Goal: Task Accomplishment & Management: Complete application form

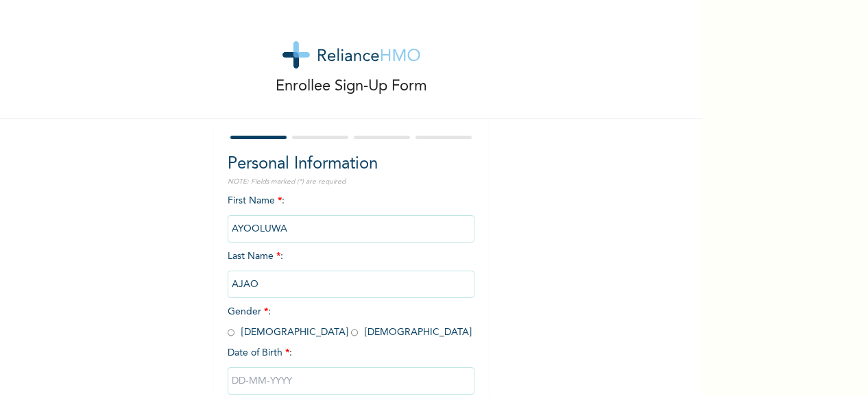
scroll to position [88, 0]
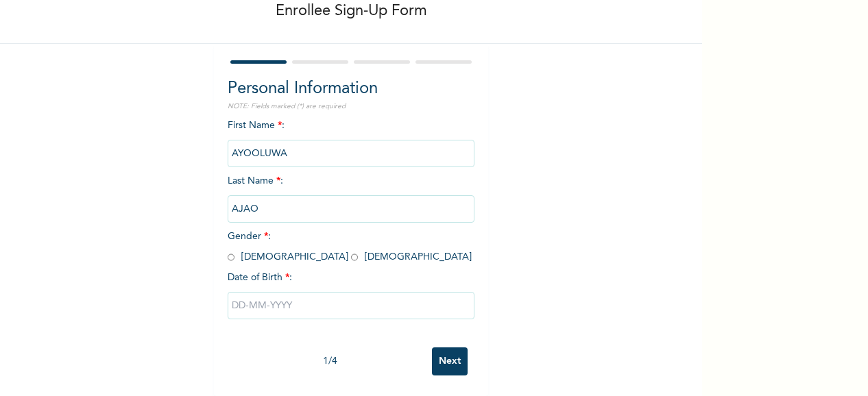
click at [351, 251] on input "radio" at bounding box center [354, 257] width 7 height 13
radio input "true"
click at [289, 297] on input "text" at bounding box center [351, 305] width 247 height 27
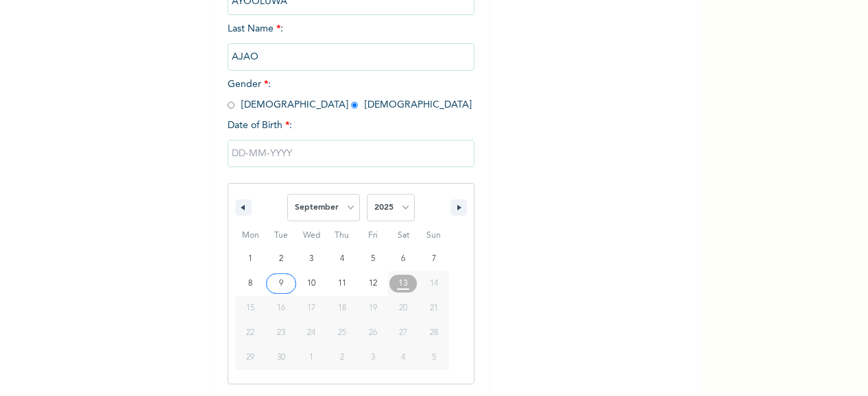
scroll to position [228, 0]
click at [310, 209] on select "January February March April May June July August September October November De…" at bounding box center [323, 207] width 73 height 27
select select "2"
click at [287, 195] on select "January February March April May June July August September October November De…" at bounding box center [323, 207] width 73 height 27
type input "[DATE]"
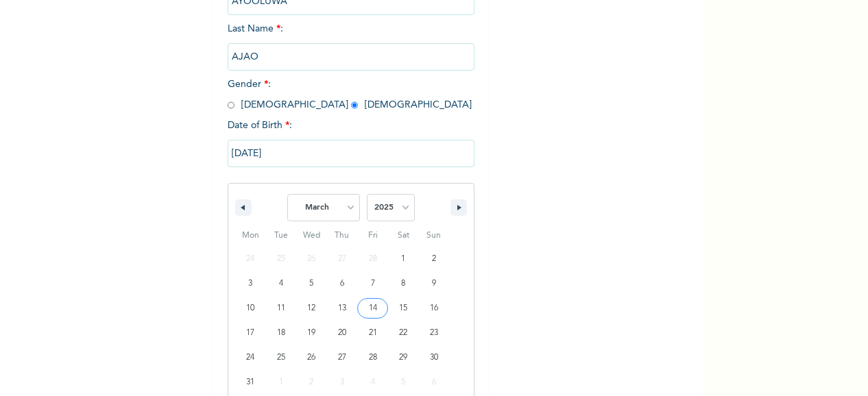
scroll to position [88, 0]
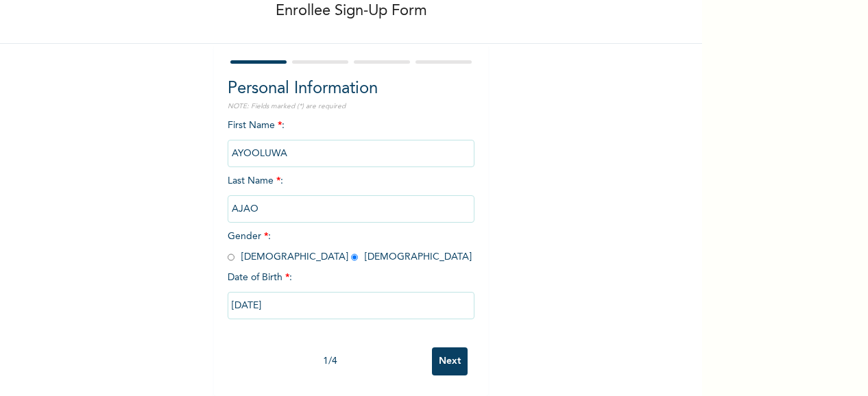
click at [313, 292] on input "[DATE]" at bounding box center [351, 305] width 247 height 27
select select "2"
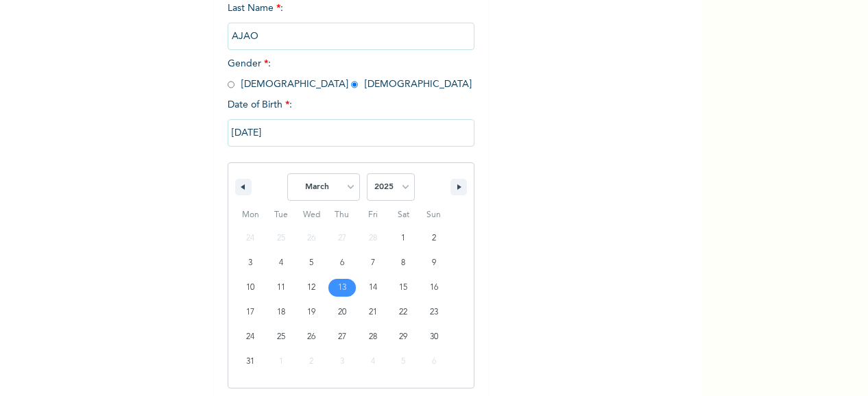
scroll to position [252, 0]
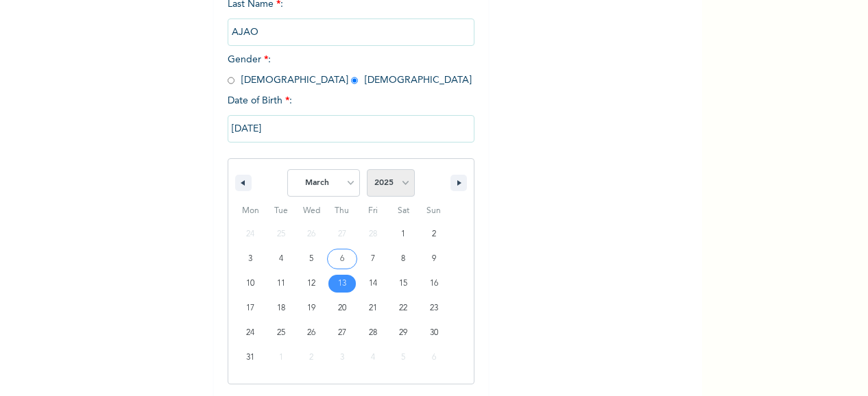
click at [390, 187] on select "2025 2024 2023 2022 2021 2020 2019 2018 2017 2016 2015 2014 2013 2012 2011 2010…" at bounding box center [391, 182] width 48 height 27
select select "2000"
click at [367, 171] on select "2025 2024 2023 2022 2021 2020 2019 2018 2017 2016 2015 2014 2013 2012 2011 2010…" at bounding box center [391, 182] width 48 height 27
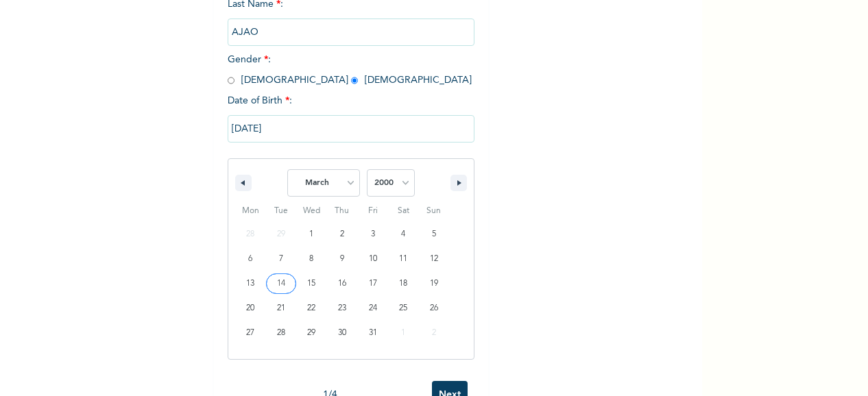
type input "[DATE]"
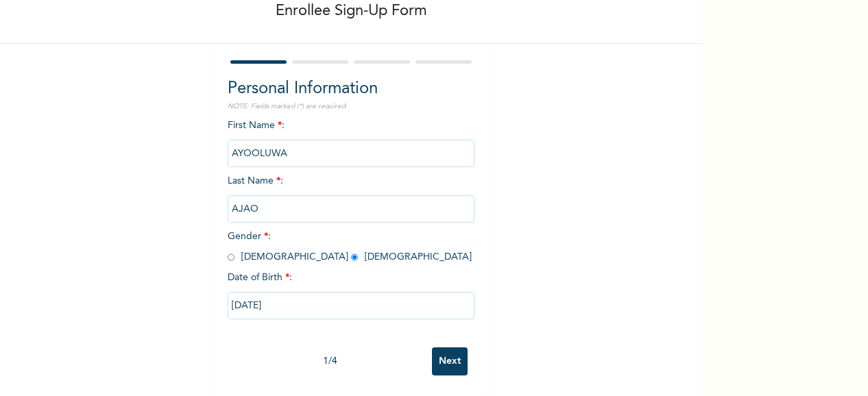
scroll to position [88, 0]
click at [439, 356] on input "Next" at bounding box center [450, 362] width 36 height 28
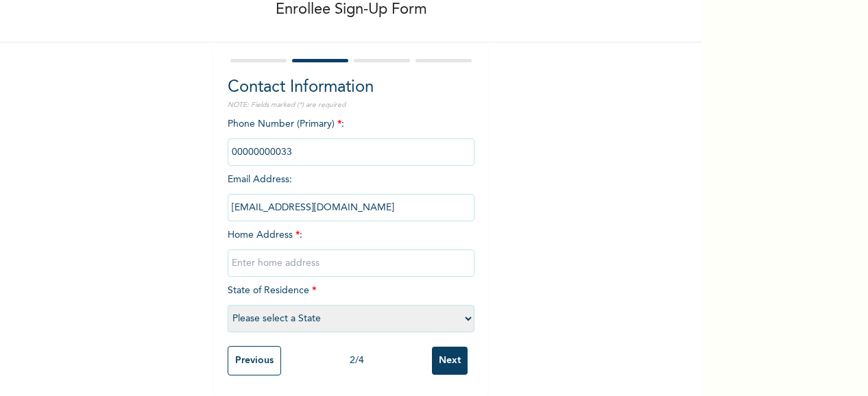
click at [292, 138] on input "phone" at bounding box center [351, 151] width 247 height 27
click at [291, 144] on input "phone" at bounding box center [351, 151] width 247 height 27
click at [315, 194] on input "[EMAIL_ADDRESS][DOMAIN_NAME]" at bounding box center [351, 207] width 247 height 27
click at [285, 142] on input "phone" at bounding box center [351, 151] width 247 height 27
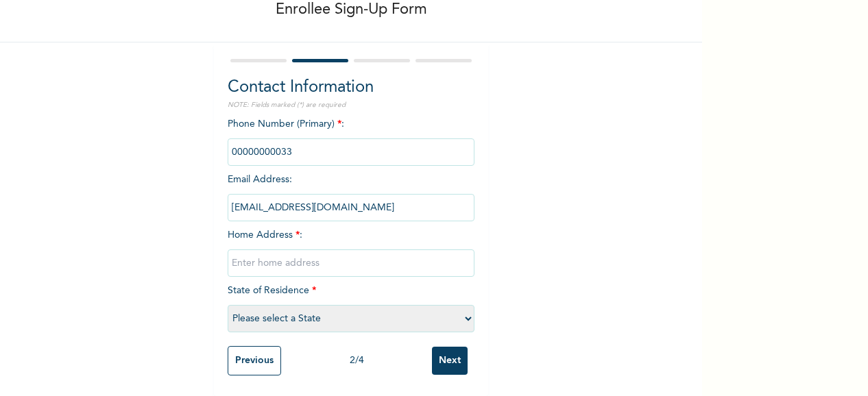
click at [283, 142] on input "phone" at bounding box center [351, 151] width 247 height 27
click at [373, 194] on input "[EMAIL_ADDRESS][DOMAIN_NAME]" at bounding box center [351, 207] width 247 height 27
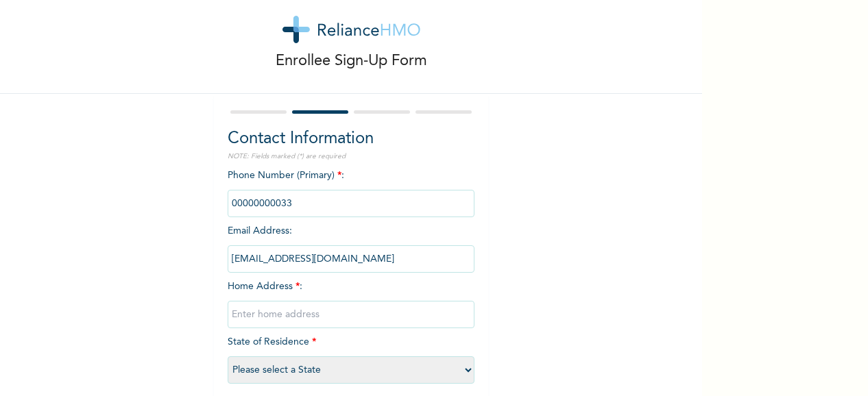
scroll to position [89, 0]
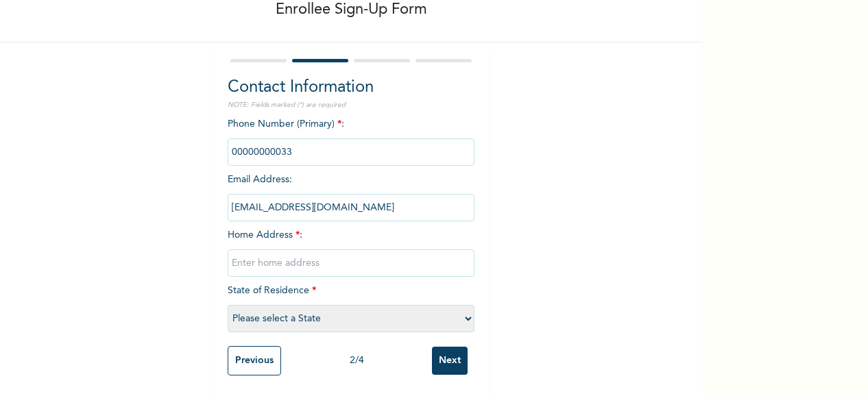
click at [306, 257] on input "text" at bounding box center [351, 263] width 247 height 27
type input "[STREET_ADDRESS]"
click at [311, 307] on select "Please select a State [PERSON_NAME] (FCT) [PERSON_NAME] Ibom [GEOGRAPHIC_DATA] …" at bounding box center [351, 318] width 247 height 27
select select "25"
click at [228, 305] on select "Please select a State [PERSON_NAME] (FCT) [PERSON_NAME] Ibom [GEOGRAPHIC_DATA] …" at bounding box center [351, 318] width 247 height 27
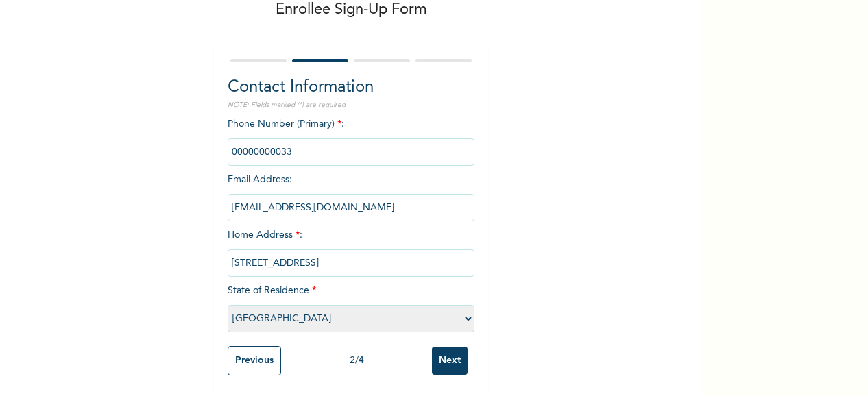
click at [454, 349] on input "Next" at bounding box center [450, 361] width 36 height 28
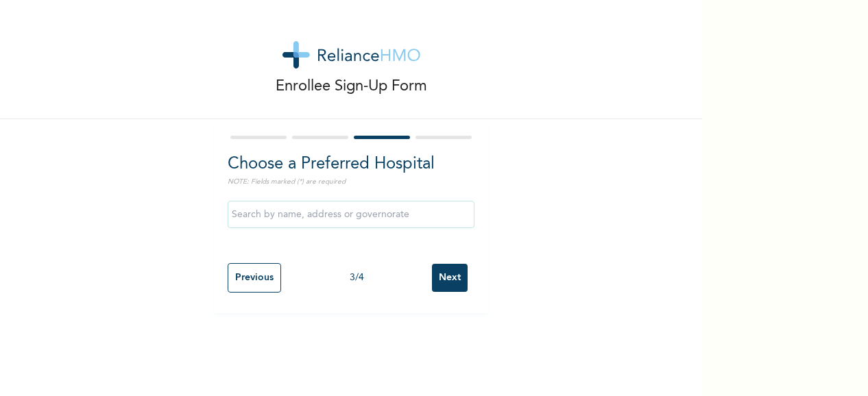
click at [388, 213] on input "text" at bounding box center [351, 214] width 247 height 27
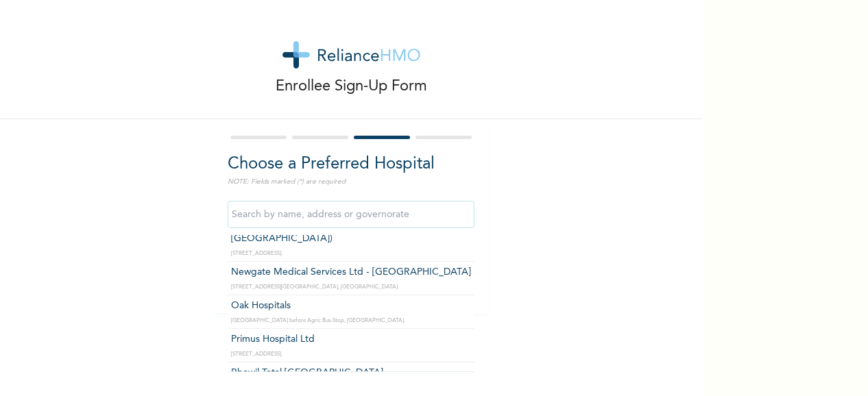
scroll to position [555, 0]
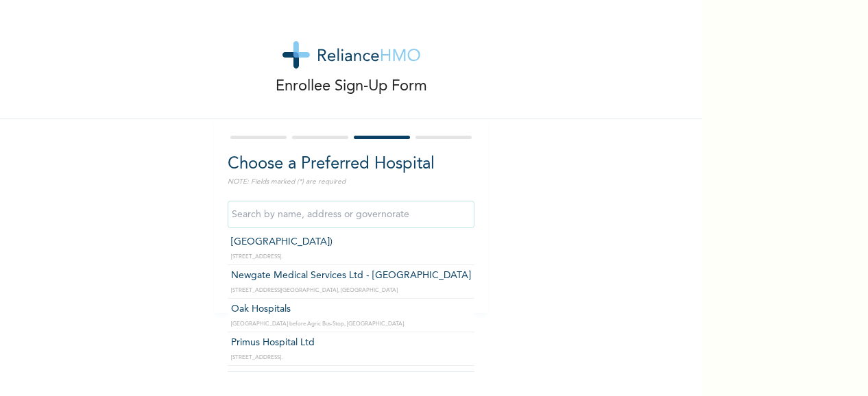
type input "Oak Hospitals"
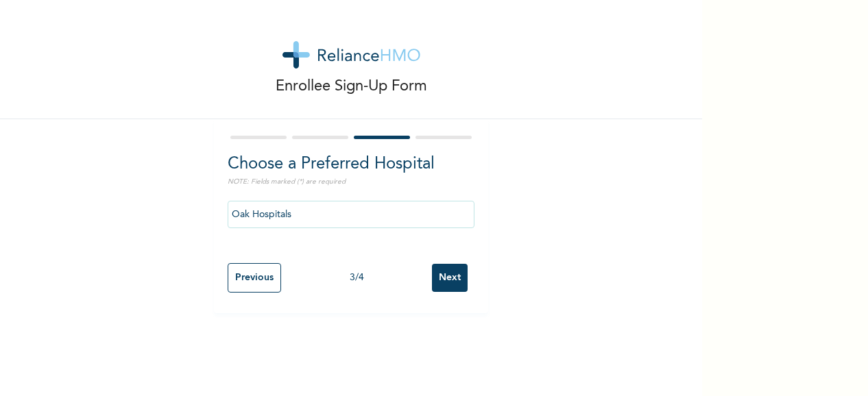
click at [454, 278] on input "Next" at bounding box center [450, 278] width 36 height 28
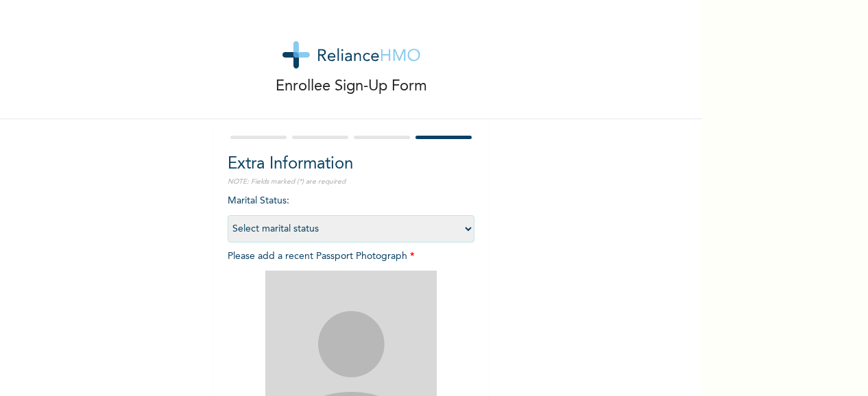
click at [461, 227] on select "Select marital status [DEMOGRAPHIC_DATA] Married [DEMOGRAPHIC_DATA] Widow/[DEMO…" at bounding box center [351, 228] width 247 height 27
select select "1"
click at [228, 215] on select "Select marital status [DEMOGRAPHIC_DATA] Married [DEMOGRAPHIC_DATA] Widow/[DEMO…" at bounding box center [351, 228] width 247 height 27
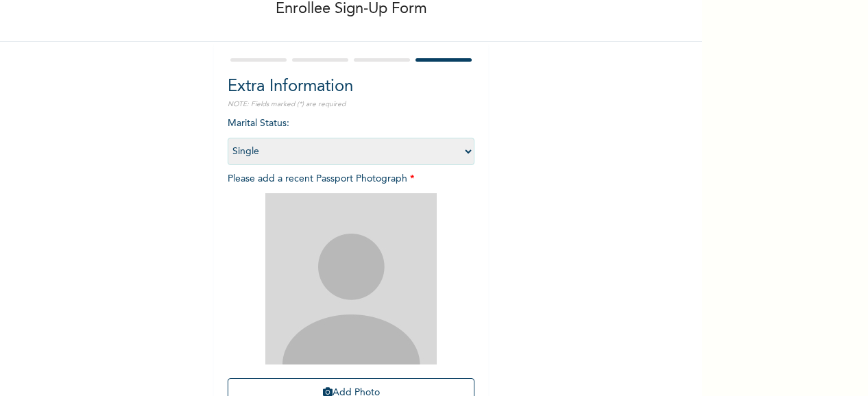
scroll to position [206, 0]
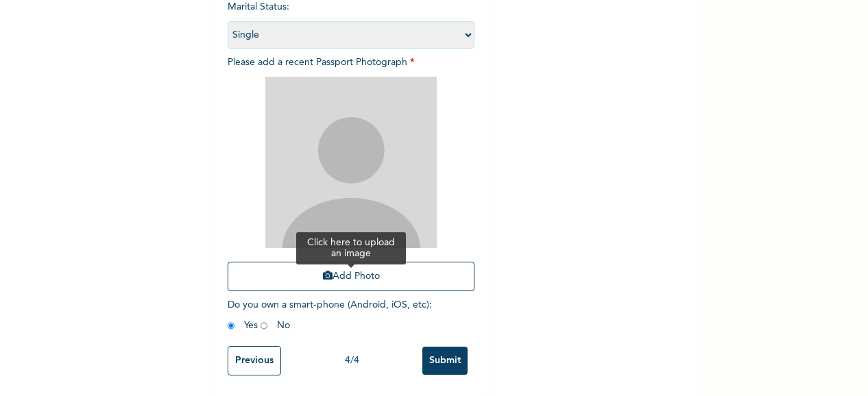
click at [396, 270] on button "Add Photo" at bounding box center [351, 276] width 247 height 29
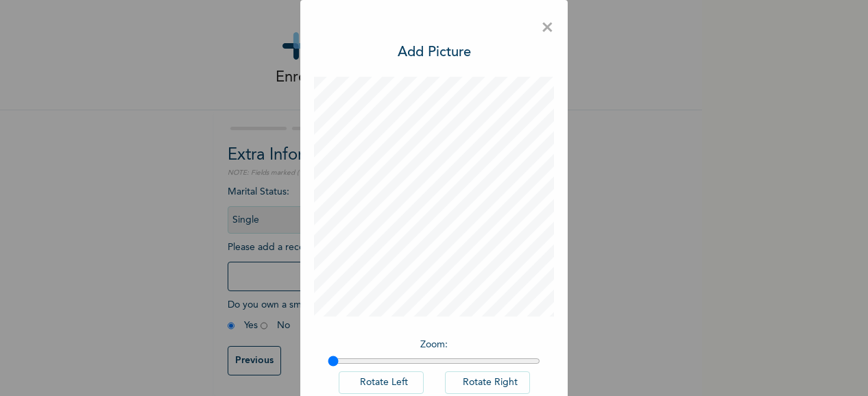
scroll to position [82, 0]
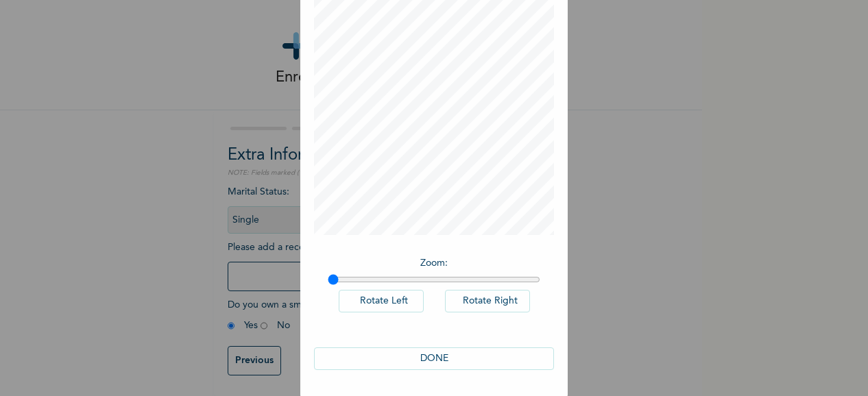
click at [491, 356] on button "DONE" at bounding box center [434, 359] width 240 height 23
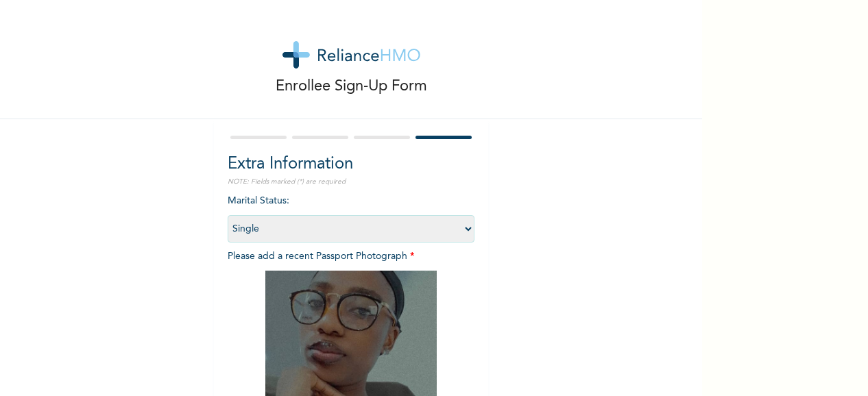
scroll to position [206, 0]
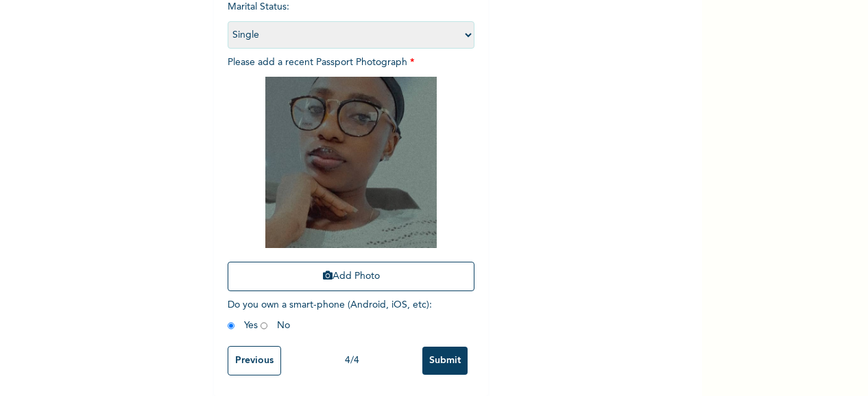
click at [253, 348] on input "Previous" at bounding box center [254, 360] width 53 height 29
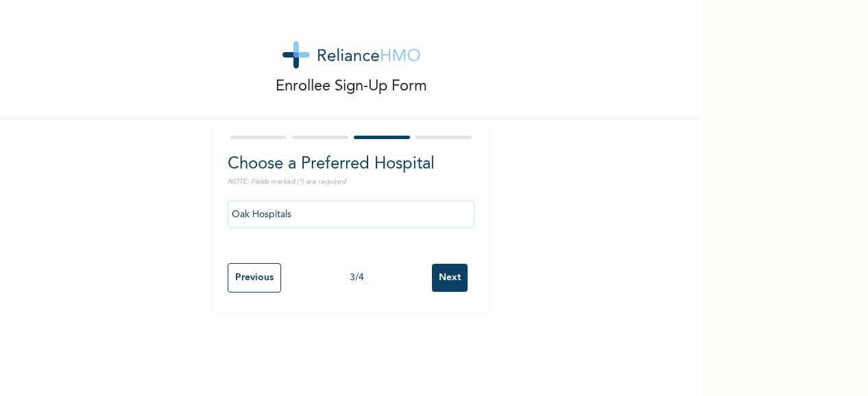
click at [241, 287] on input "Previous" at bounding box center [254, 277] width 53 height 29
select select "25"
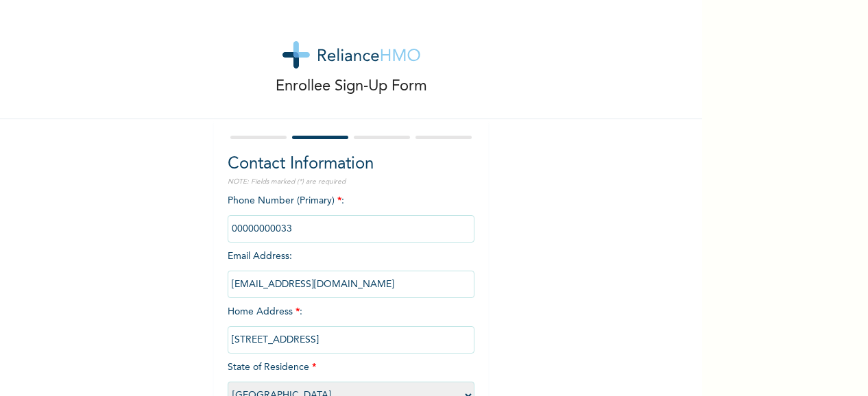
click at [302, 232] on input "phone" at bounding box center [351, 228] width 247 height 27
click at [276, 228] on input "phone" at bounding box center [351, 228] width 247 height 27
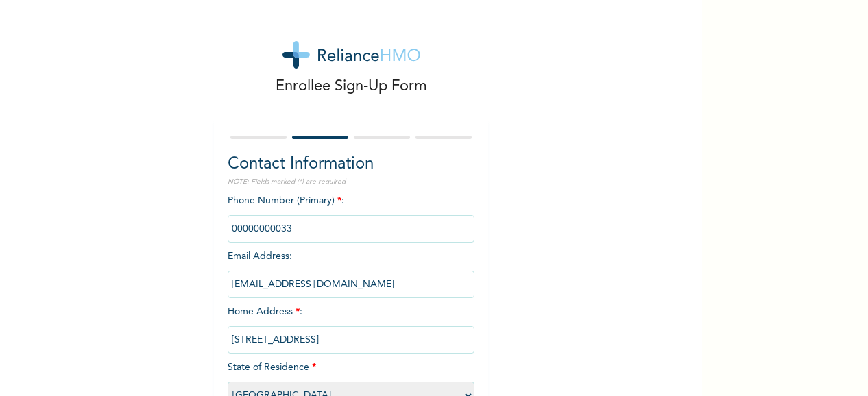
click at [402, 317] on div "Phone Number (Primary) * : Email Address : [EMAIL_ADDRESS][DOMAIN_NAME] Home Ad…" at bounding box center [351, 305] width 247 height 222
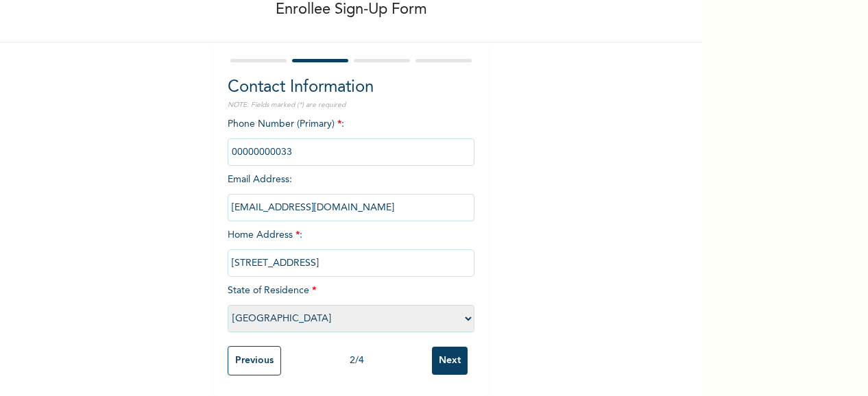
click at [450, 348] on input "Next" at bounding box center [450, 361] width 36 height 28
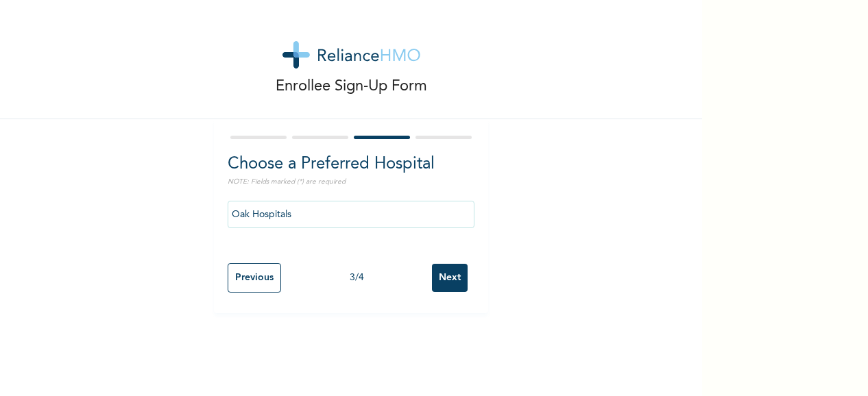
scroll to position [0, 0]
click at [440, 282] on input "Next" at bounding box center [450, 278] width 36 height 28
select select "1"
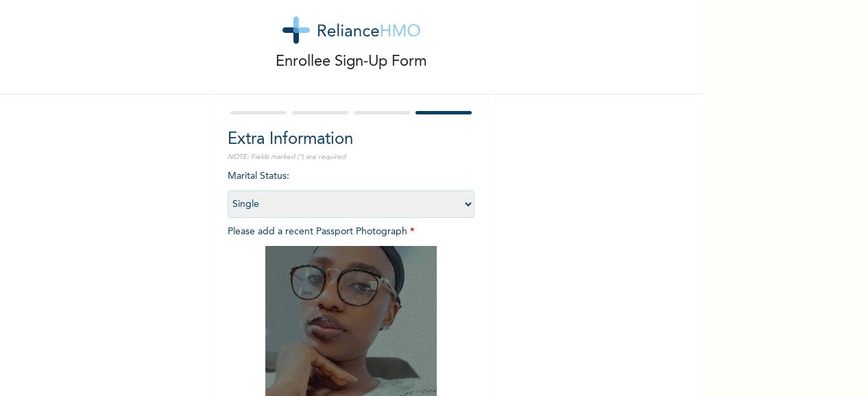
scroll to position [206, 0]
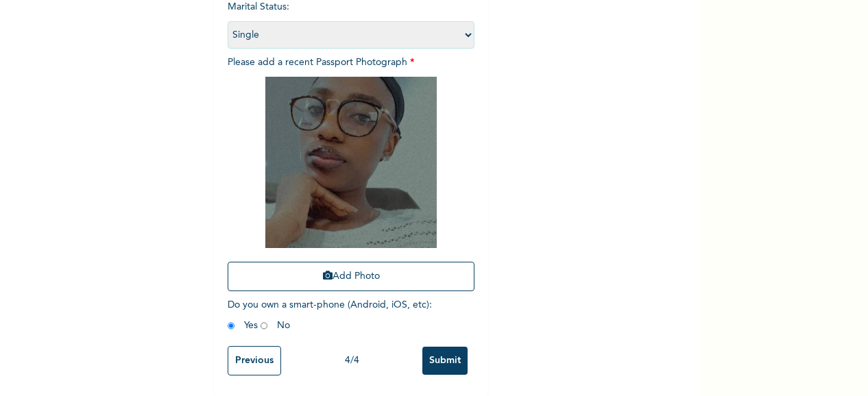
click at [450, 350] on input "Submit" at bounding box center [444, 361] width 45 height 28
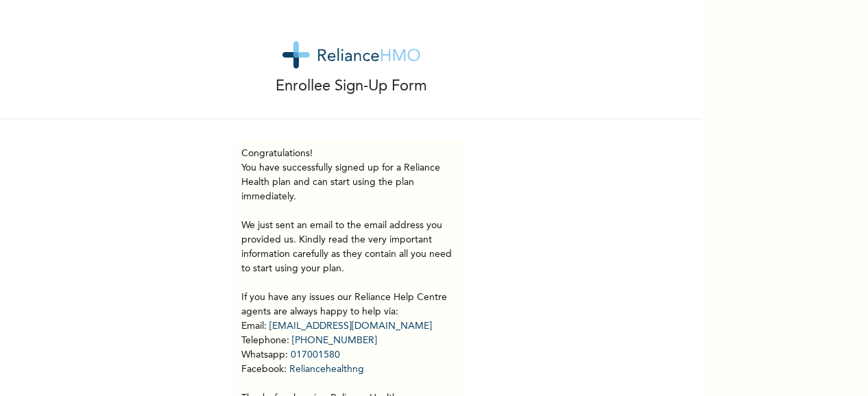
scroll to position [76, 0]
